Goal: Information Seeking & Learning: Learn about a topic

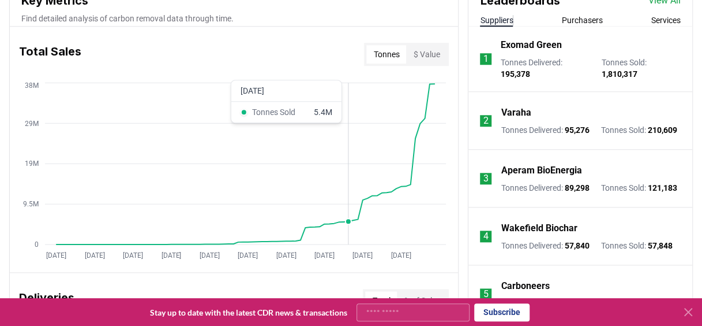
scroll to position [446, 0]
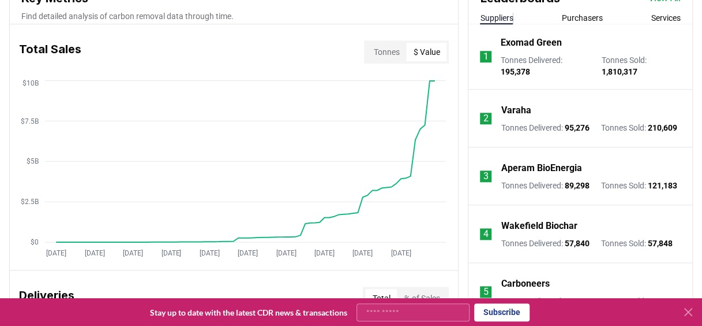
click at [425, 48] on button "$ Value" at bounding box center [426, 52] width 40 height 18
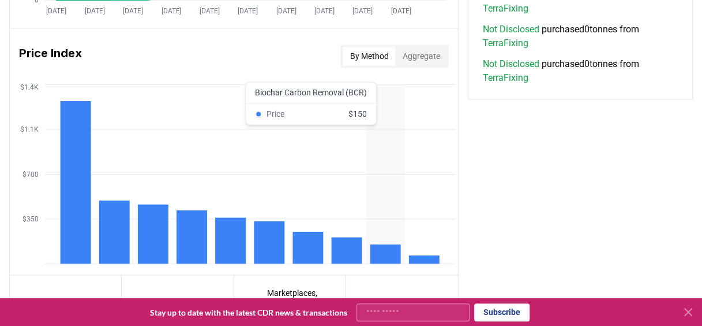
scroll to position [934, 0]
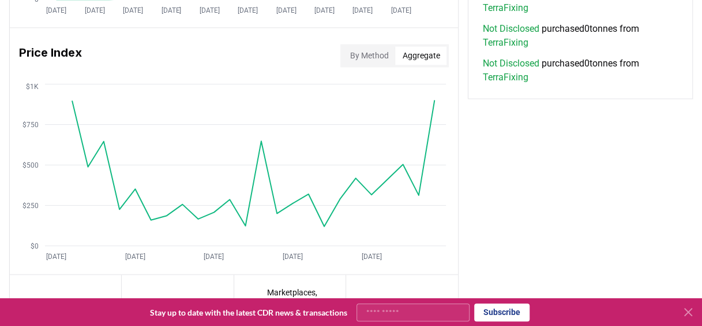
click at [414, 51] on button "Aggregate" at bounding box center [420, 55] width 51 height 18
click at [690, 309] on icon at bounding box center [688, 311] width 7 height 7
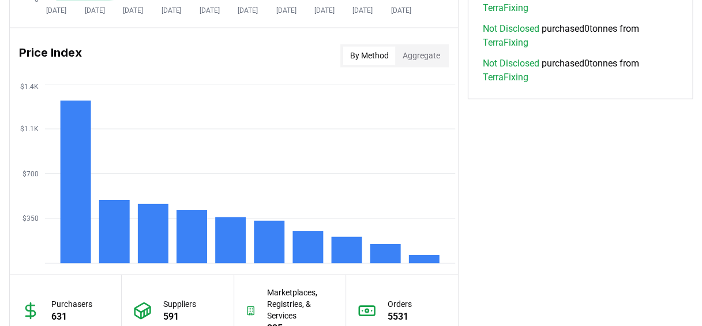
click at [358, 50] on button "By Method" at bounding box center [369, 55] width 53 height 18
click at [426, 263] on line at bounding box center [250, 263] width 410 height 0
click at [427, 257] on rect at bounding box center [424, 259] width 31 height 8
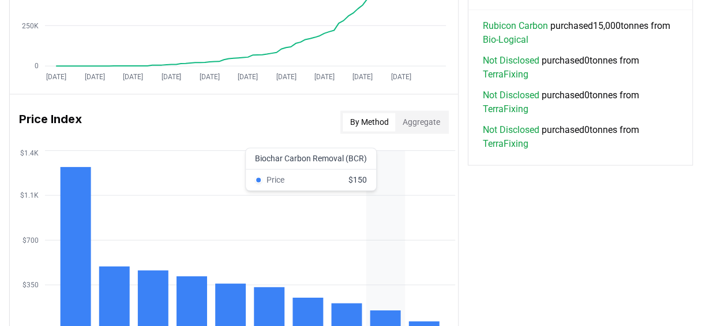
scroll to position [864, 0]
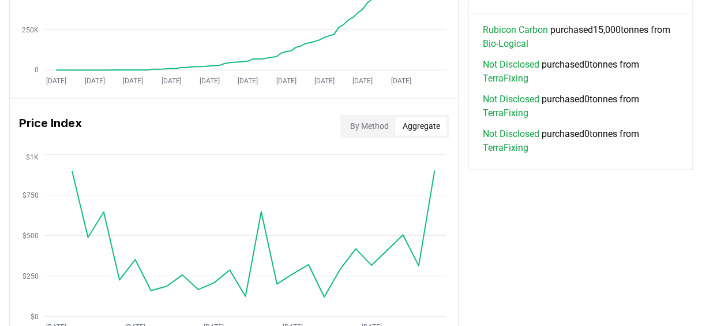
click at [414, 122] on button "Aggregate" at bounding box center [420, 126] width 51 height 18
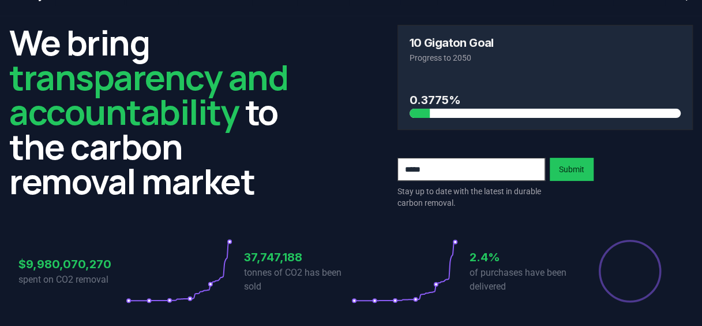
scroll to position [24, 0]
